Goal: Information Seeking & Learning: Learn about a topic

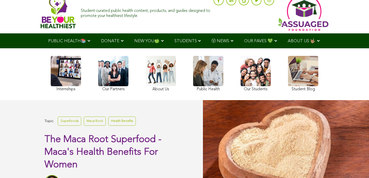
scroll to position [76, 0]
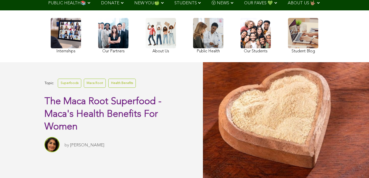
click at [84, 87] on link "Maca Root" at bounding box center [95, 82] width 22 height 9
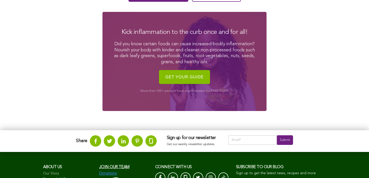
scroll to position [496, 0]
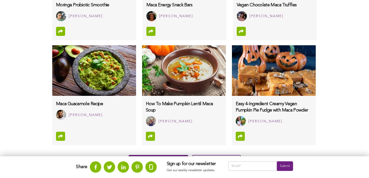
click at [232, 80] on img at bounding box center [274, 70] width 84 height 50
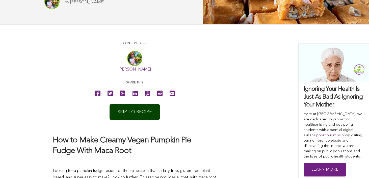
scroll to position [245, 0]
